Goal: Find specific page/section: Find specific page/section

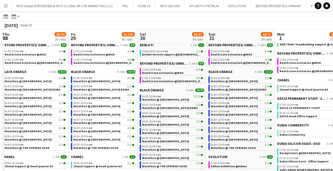
scroll to position [0, 160]
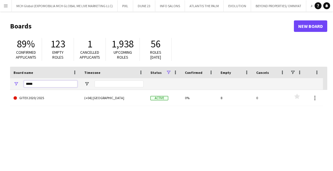
click at [40, 85] on input "*****" at bounding box center [51, 84] width 54 height 7
type input "*"
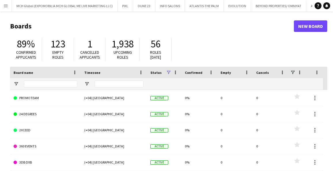
click at [6, 7] on app-icon "Menu" at bounding box center [5, 5] width 5 height 5
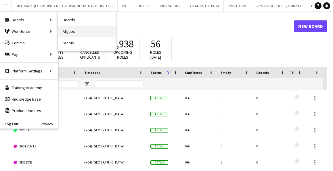
click at [69, 31] on link "All jobs" at bounding box center [87, 32] width 58 height 12
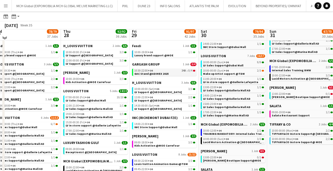
scroll to position [286, 0]
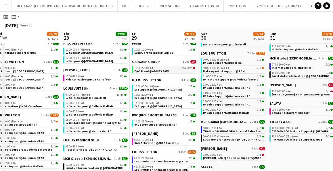
click at [149, 69] on span "GAC Stand @ADIHEX 2025" at bounding box center [151, 71] width 34 height 4
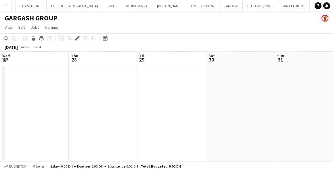
scroll to position [0, 198]
